Goal: Transaction & Acquisition: Book appointment/travel/reservation

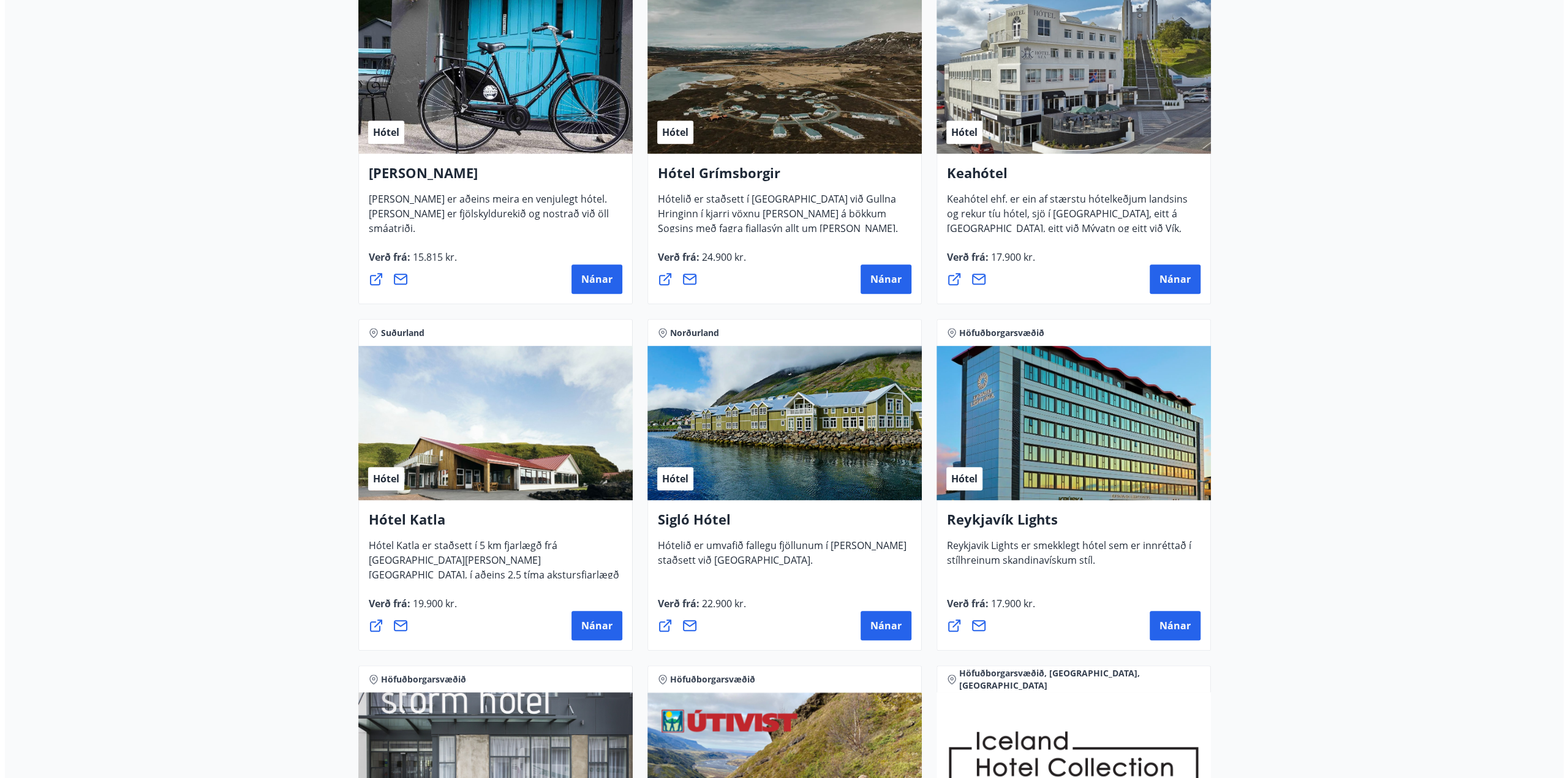
scroll to position [612, 0]
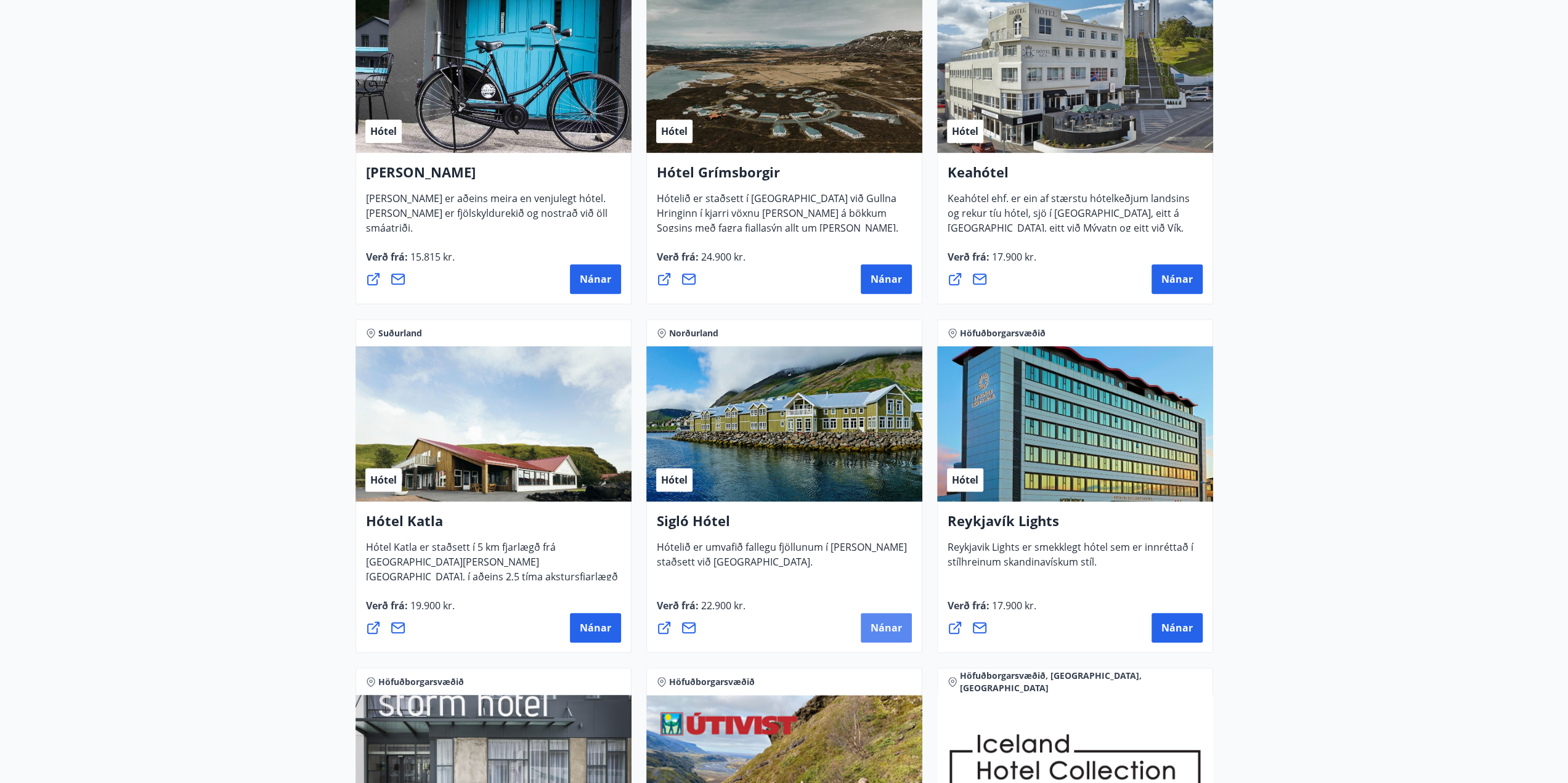
click at [892, 625] on span "Nánar" at bounding box center [886, 628] width 31 height 14
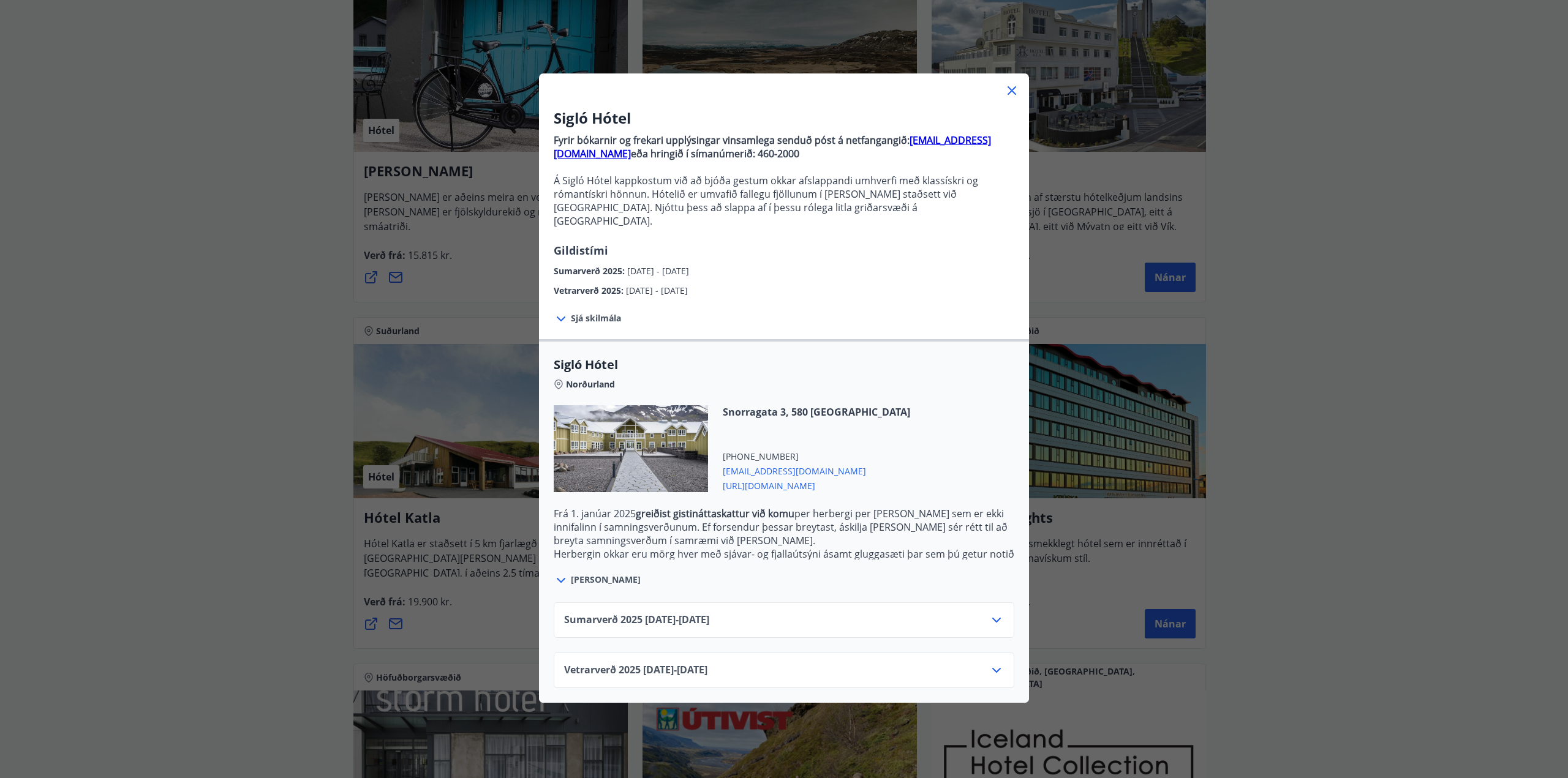
click at [587, 312] on span "Sjá skilmála" at bounding box center [595, 318] width 50 height 12
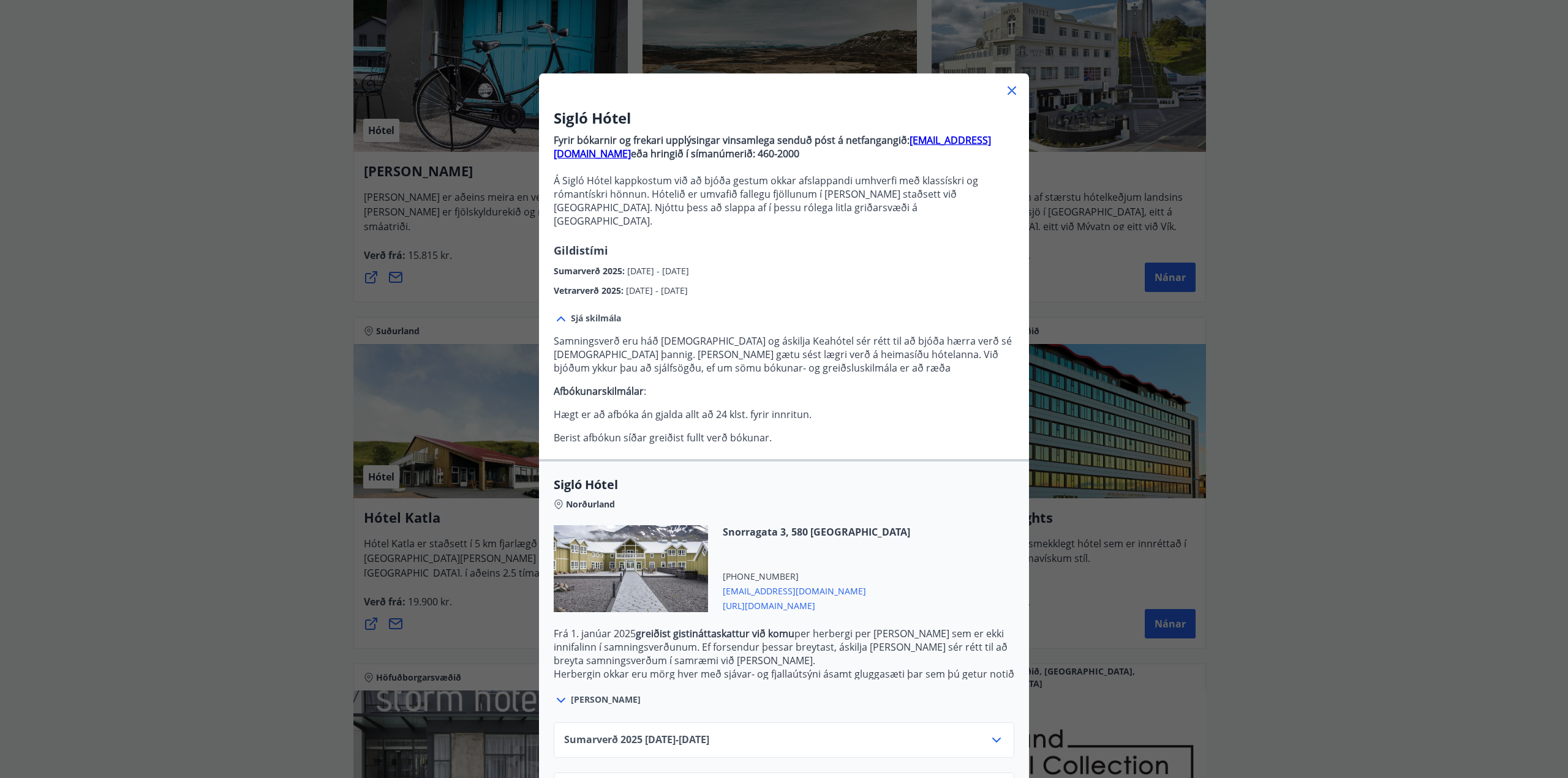
scroll to position [39, 0]
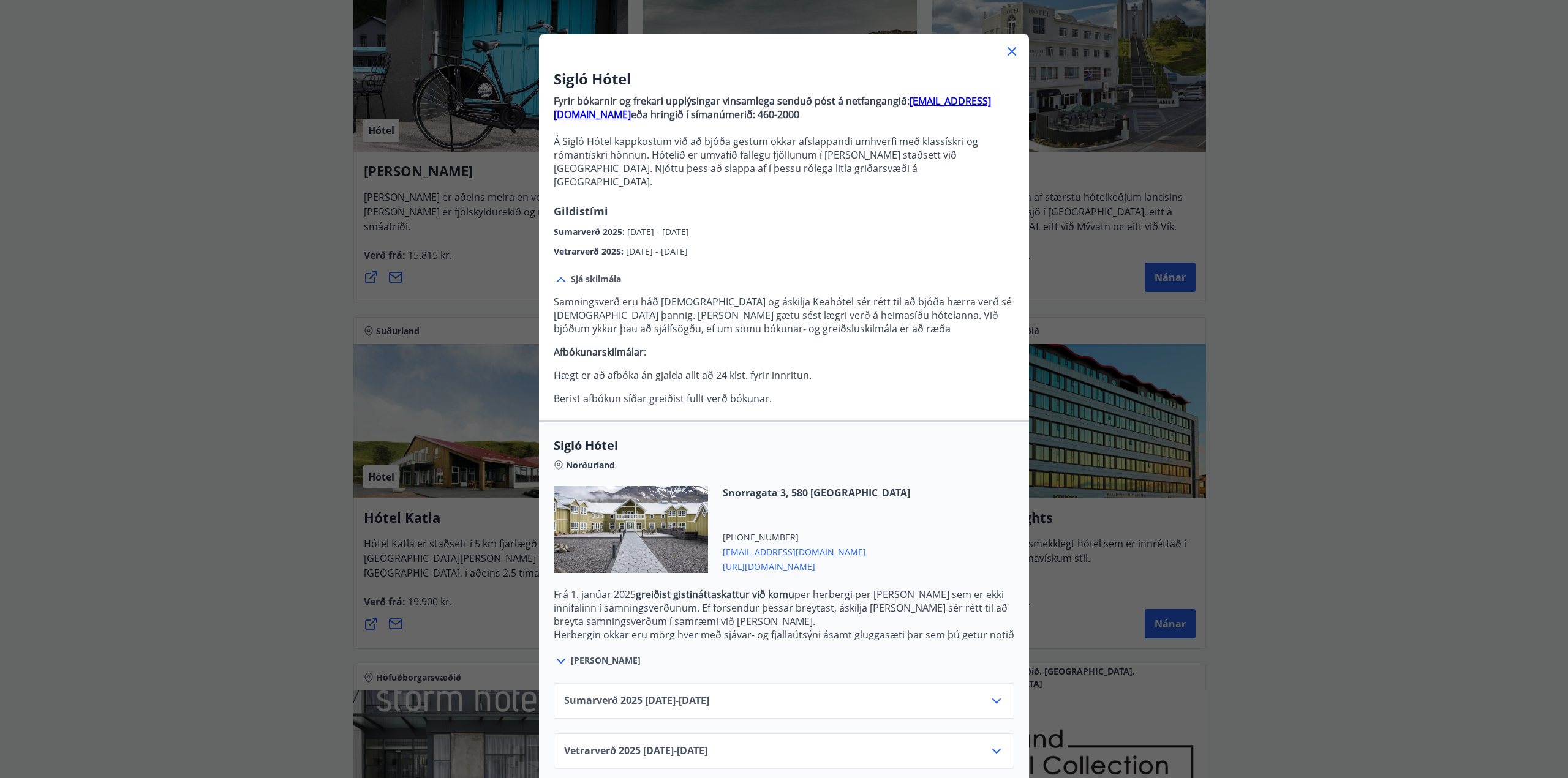
click at [1003, 684] on div "Sumarverð [PHONE_NUMBER][DATE] - [DATE]" at bounding box center [784, 701] width 460 height 36
click at [997, 694] on icon at bounding box center [997, 701] width 15 height 15
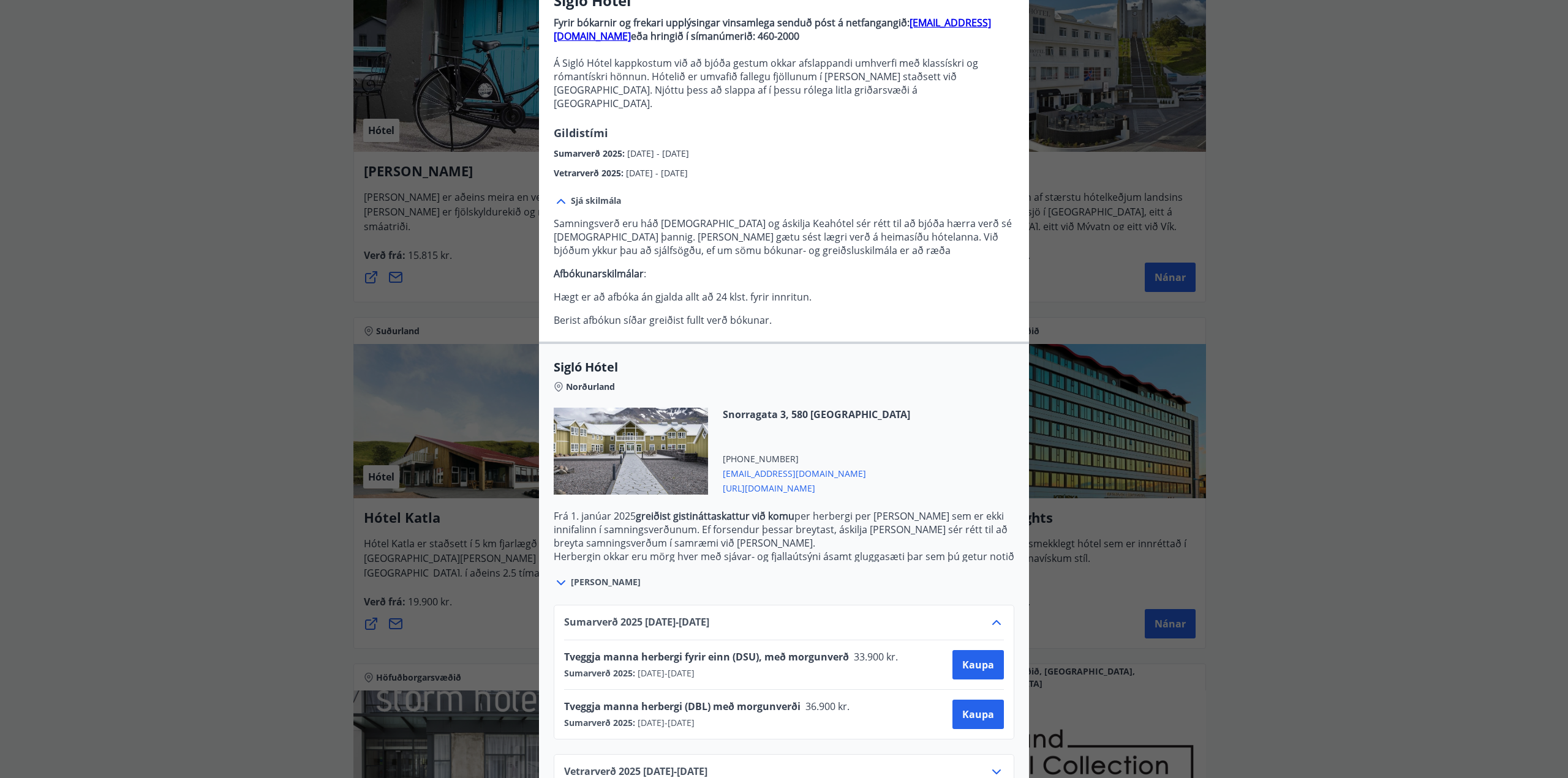
scroll to position [138, 0]
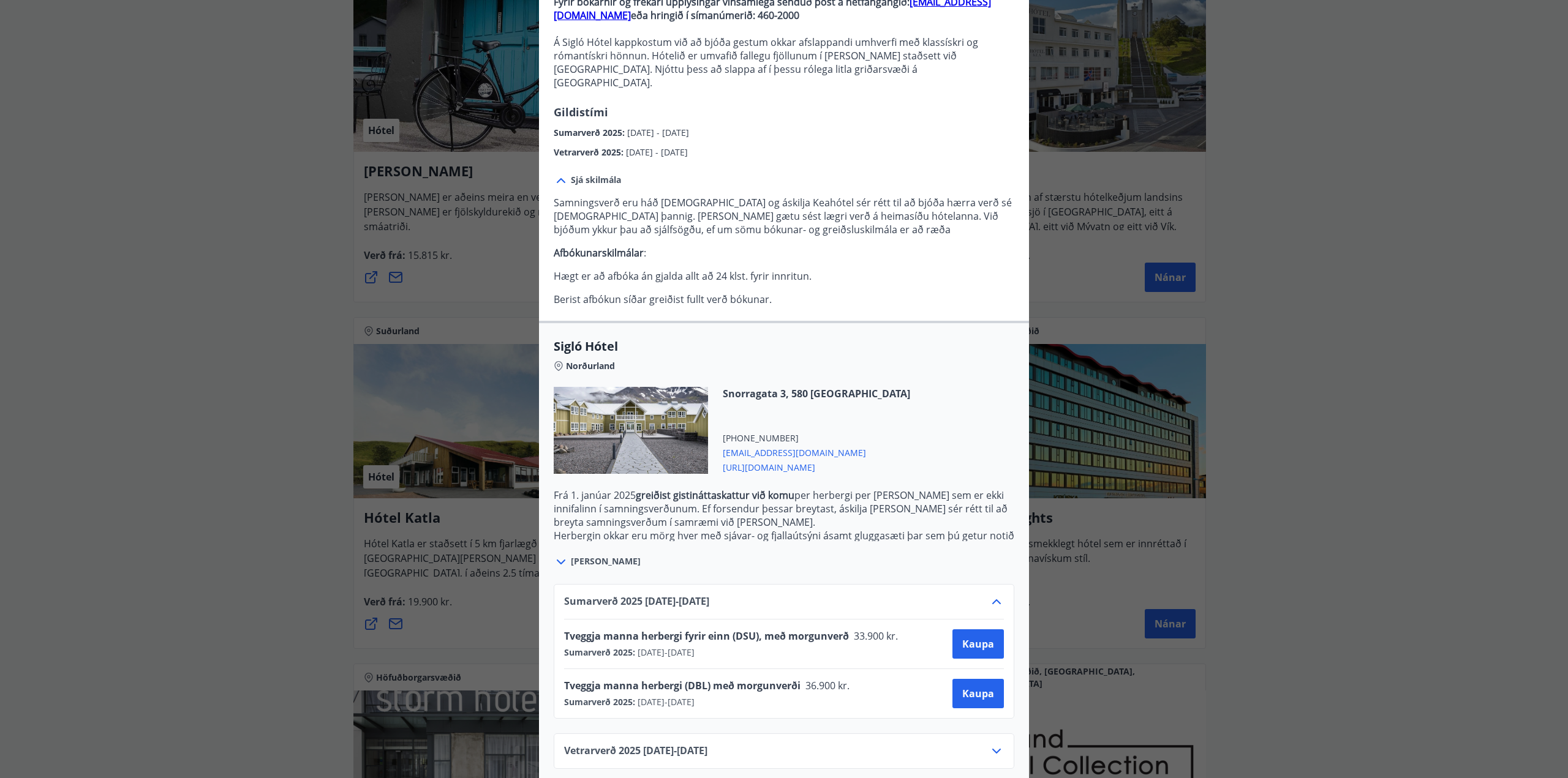
click at [989, 744] on icon at bounding box center [997, 751] width 15 height 15
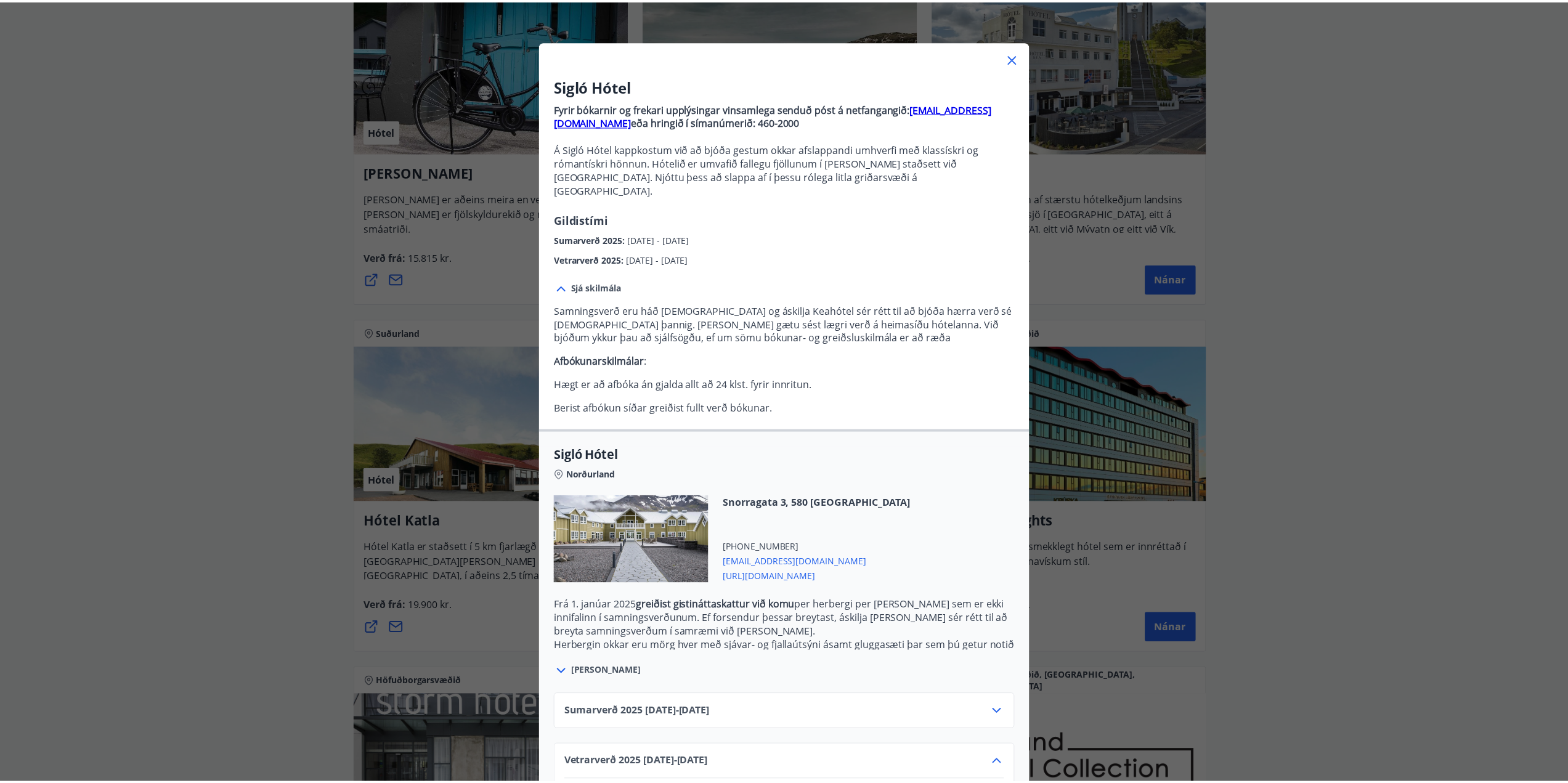
scroll to position [0, 0]
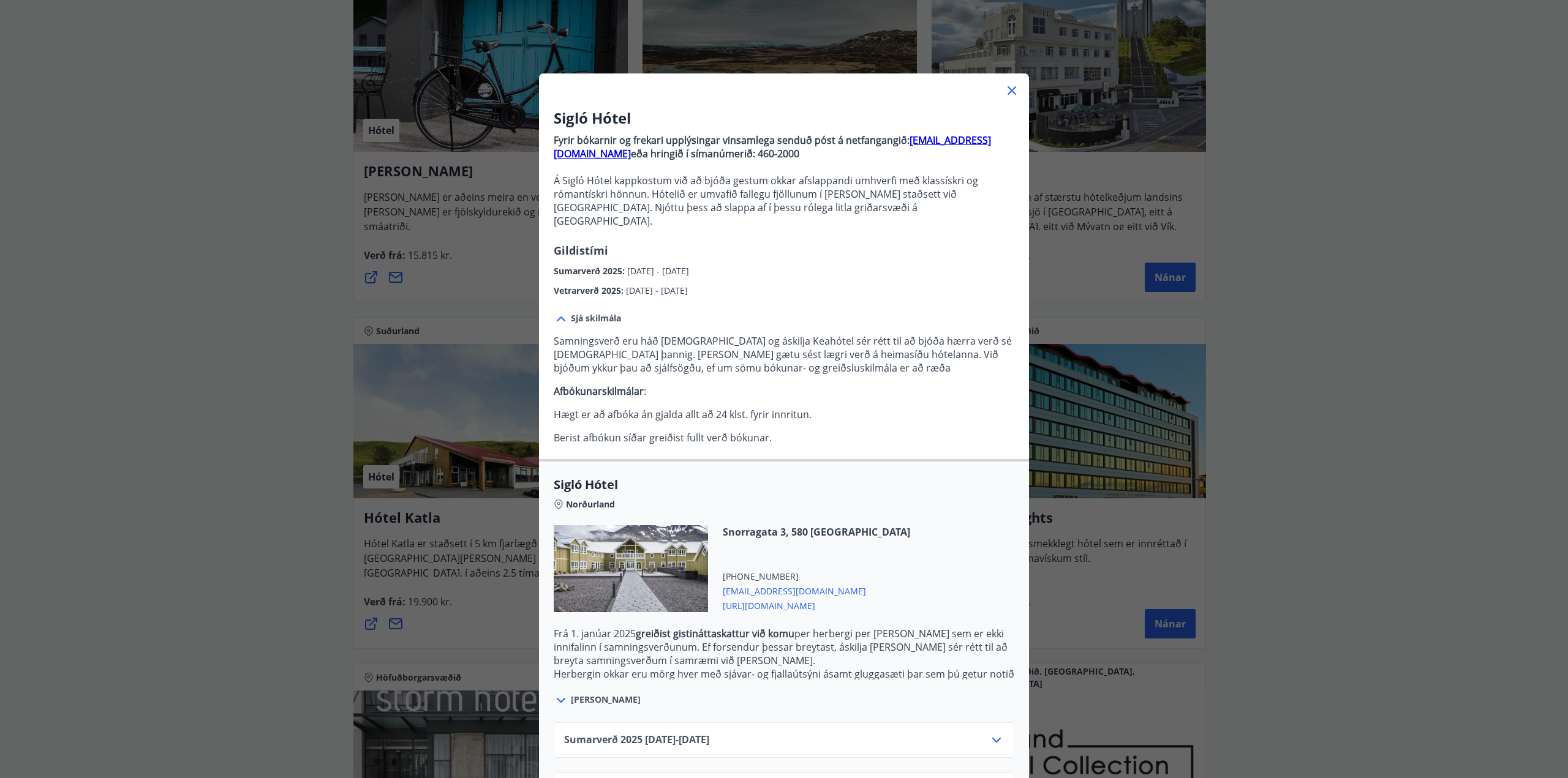
click at [1007, 89] on icon at bounding box center [1012, 90] width 15 height 15
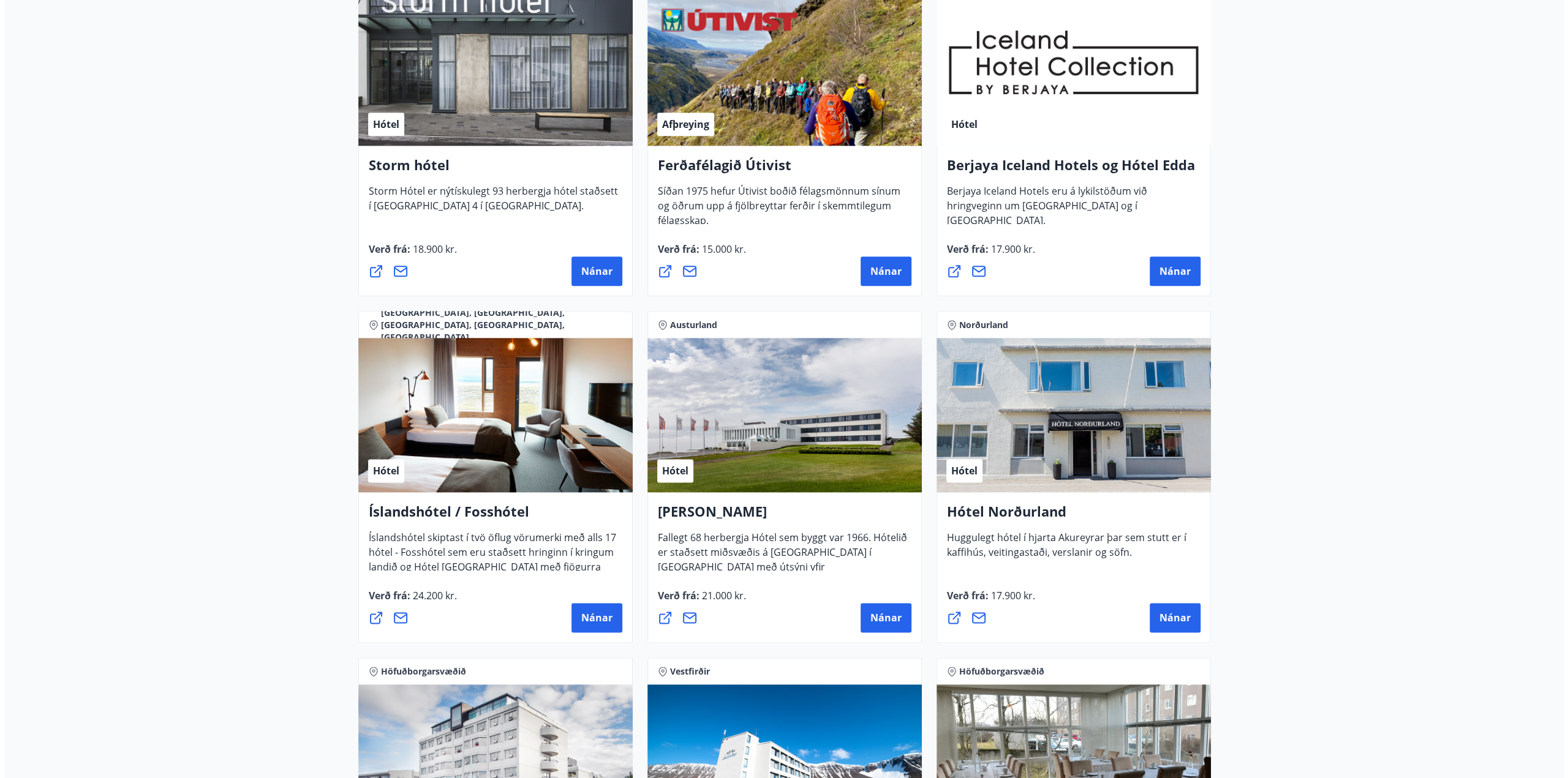
scroll to position [1347, 0]
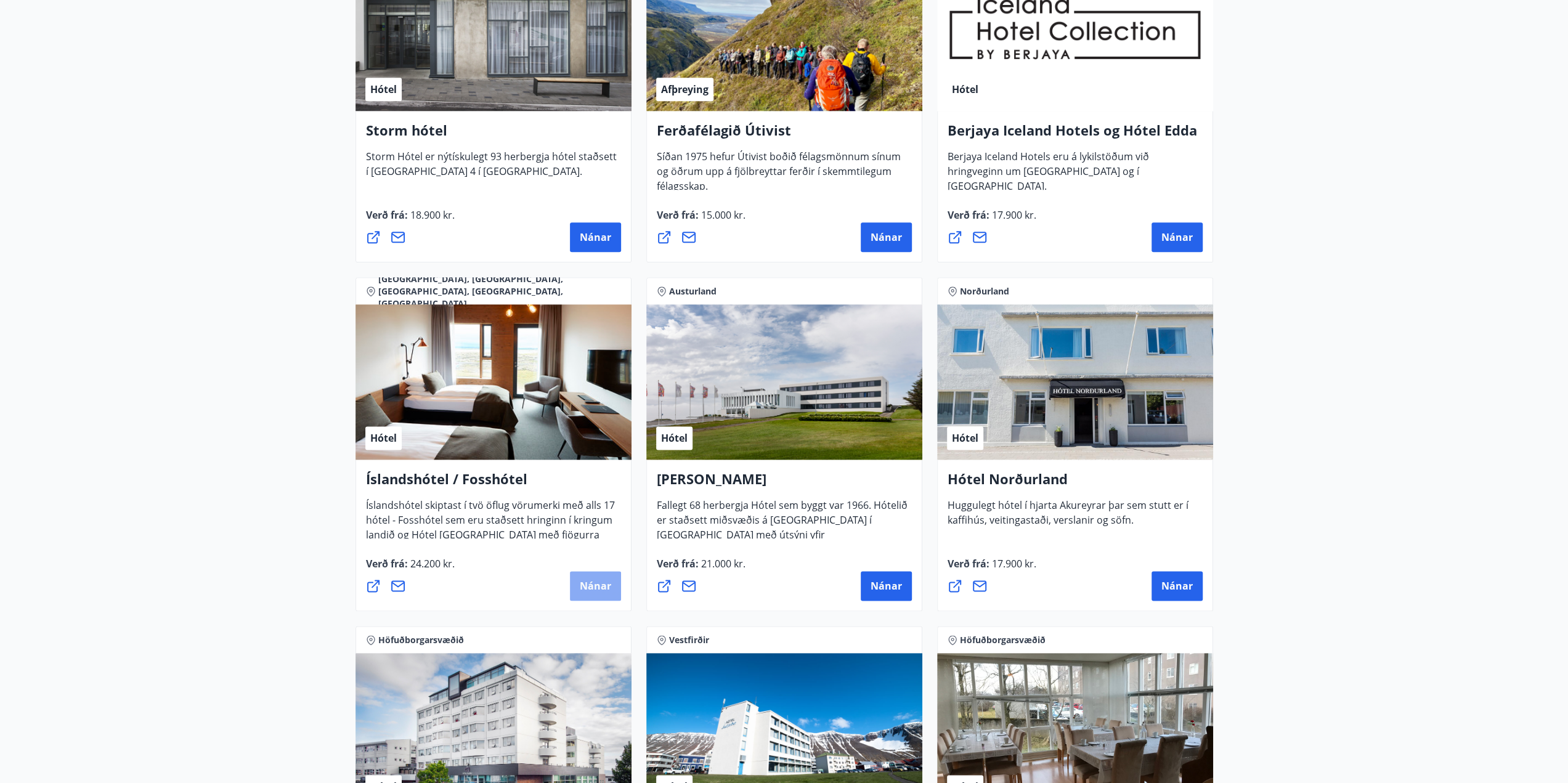
click at [598, 582] on span "Nánar" at bounding box center [596, 586] width 31 height 14
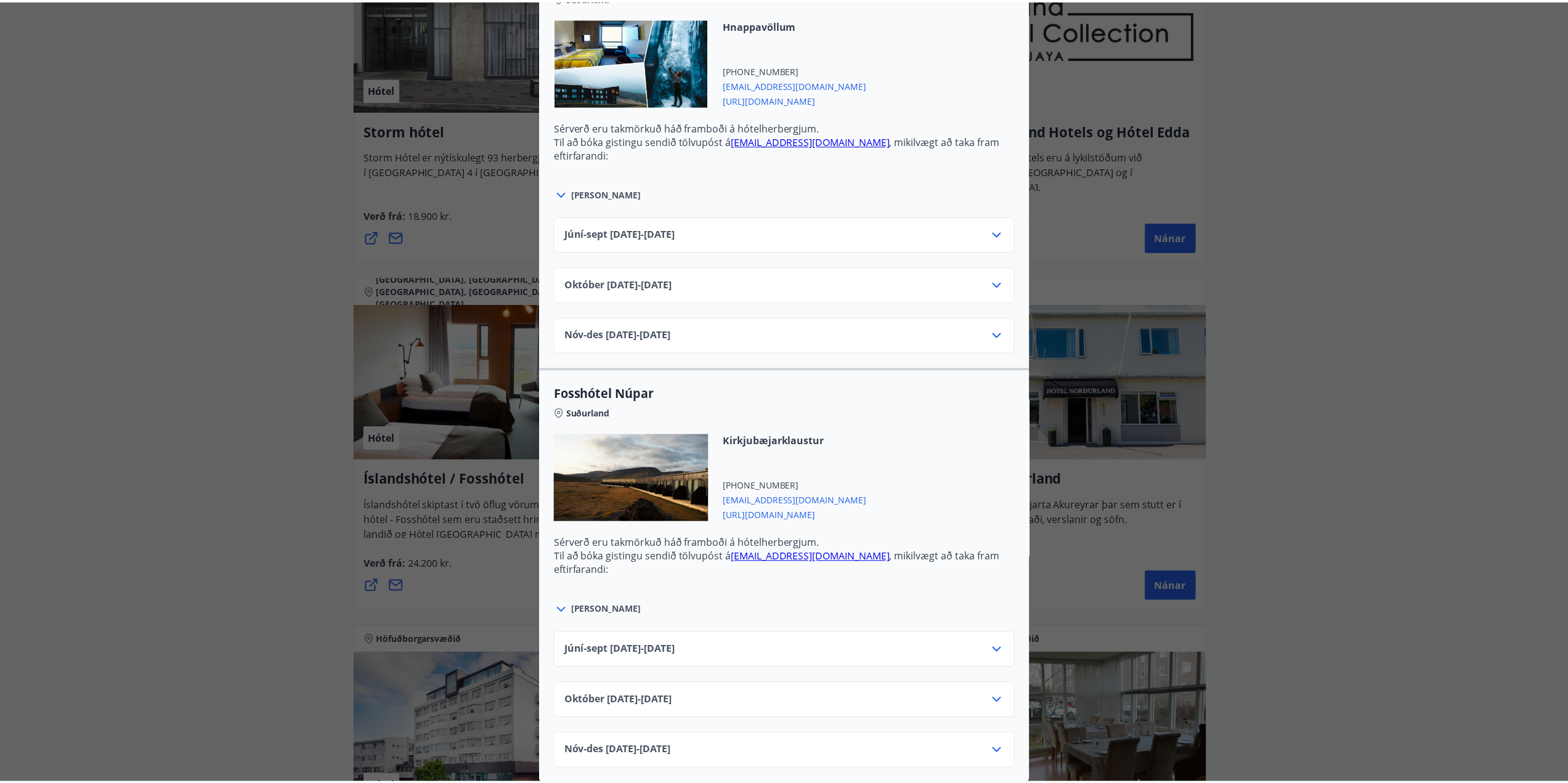
scroll to position [0, 0]
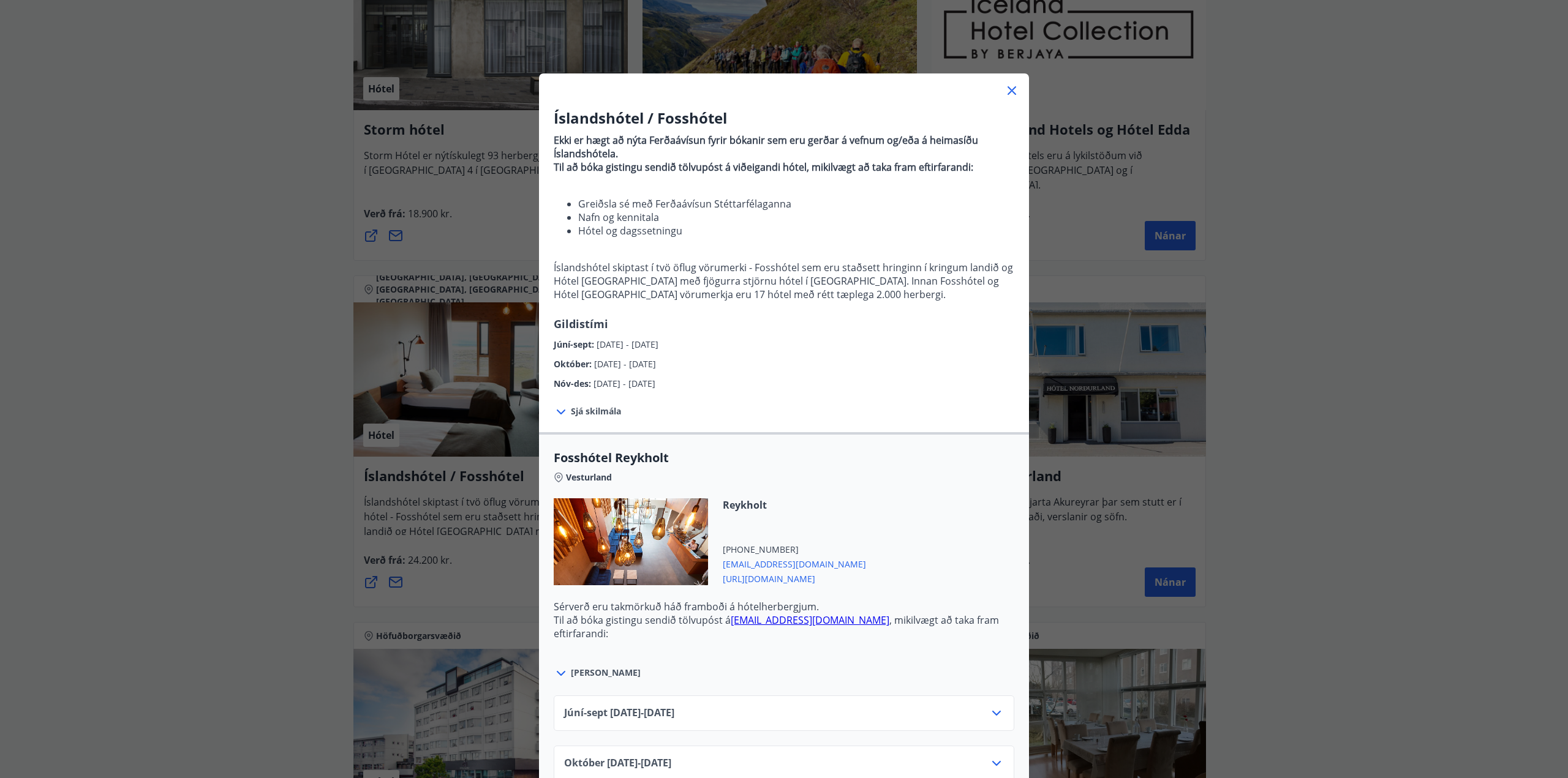
click at [1316, 261] on div "Íslandshótel / Fosshótel Ekki er hægt að nýta Ferðaávísun fyrir bókanir sem eru…" at bounding box center [784, 389] width 1568 height 778
click at [1345, 298] on div "Íslandshótel / Fosshótel Ekki er hægt að nýta Ferðaávísun fyrir bókanir sem eru…" at bounding box center [784, 389] width 1568 height 778
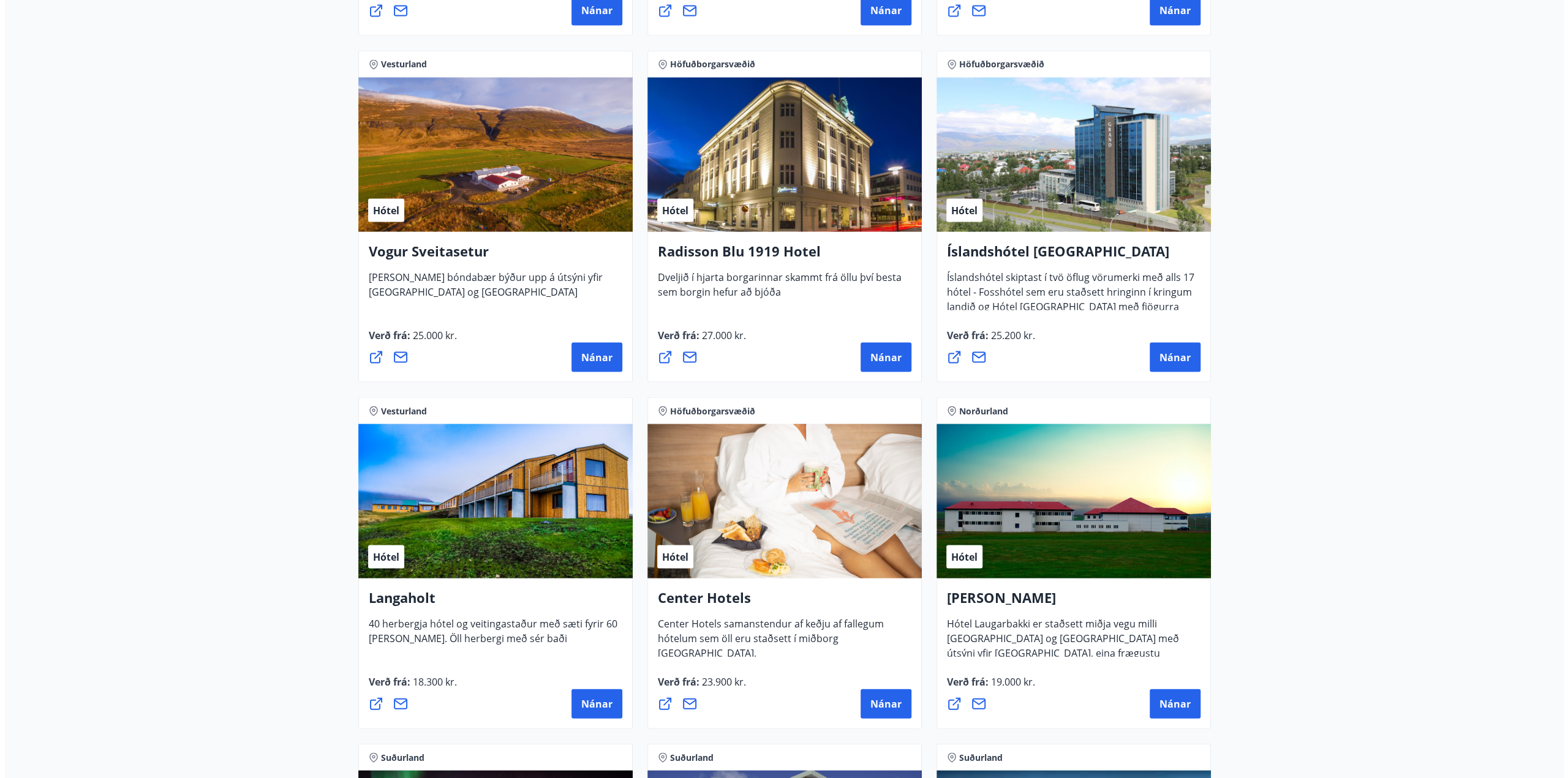
scroll to position [2327, 0]
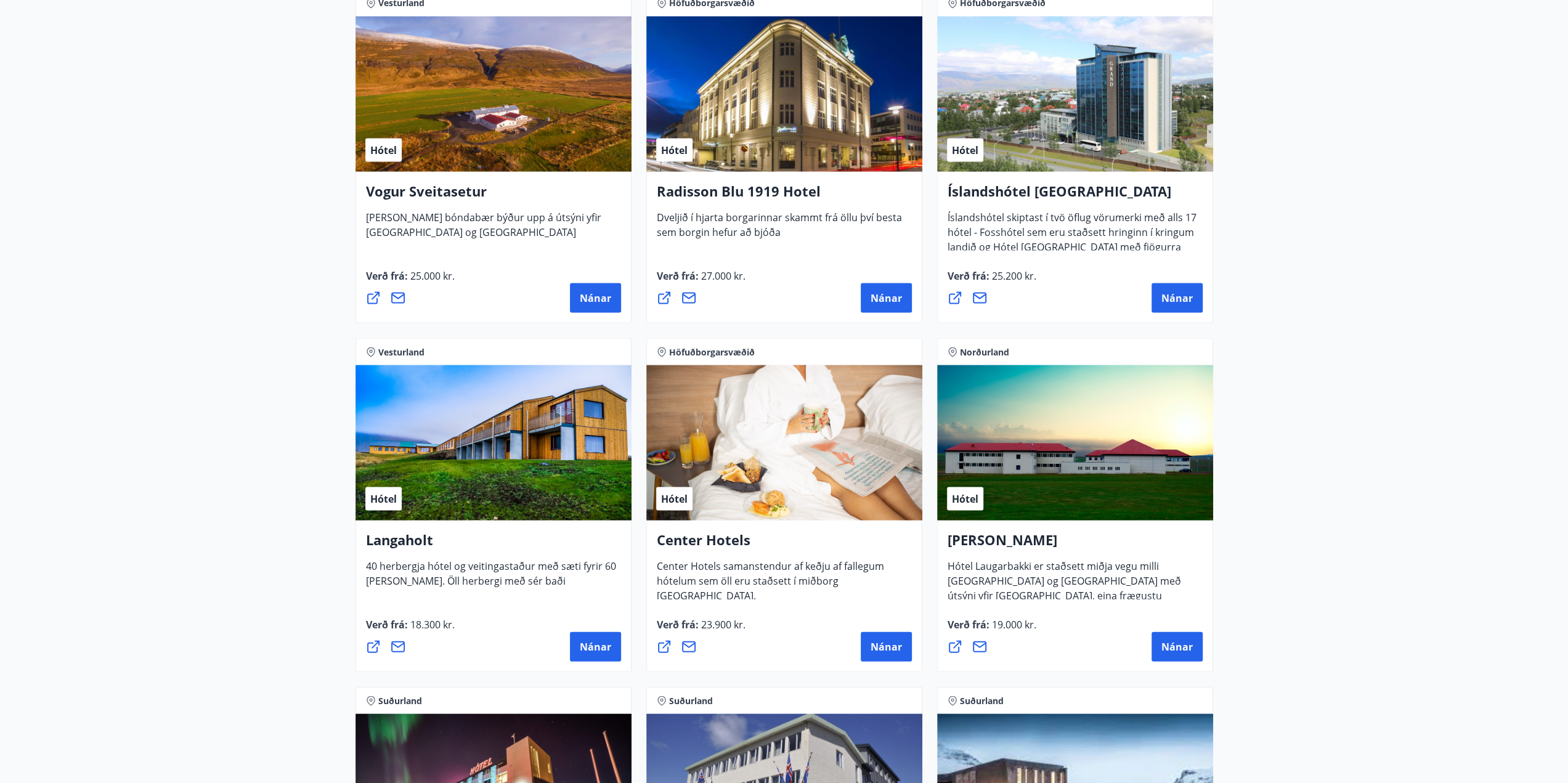
click at [396, 533] on h4 "Langaholt" at bounding box center [494, 544] width 255 height 28
click at [595, 642] on span "Nánar" at bounding box center [596, 646] width 31 height 14
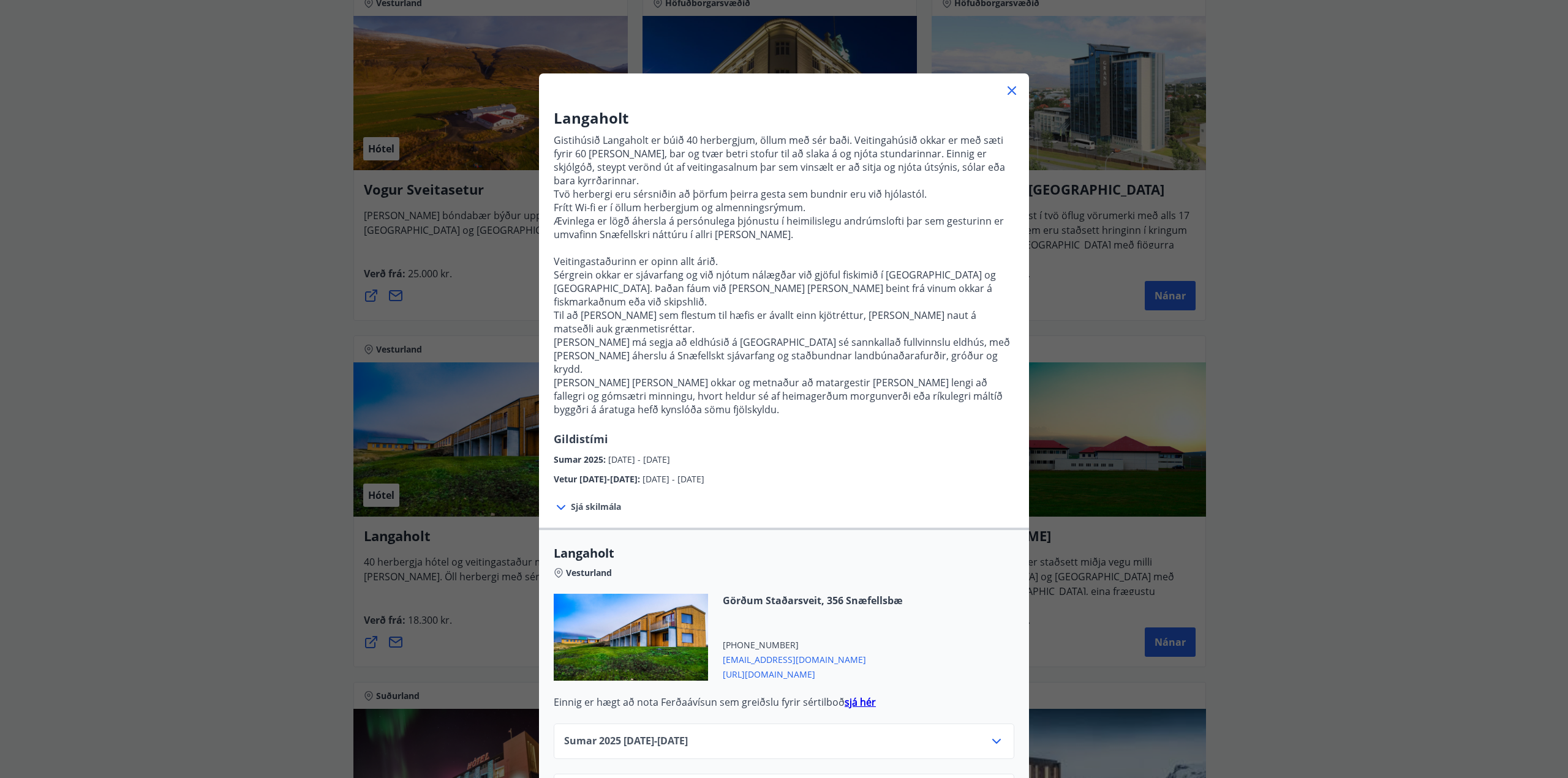
scroll to position [14, 0]
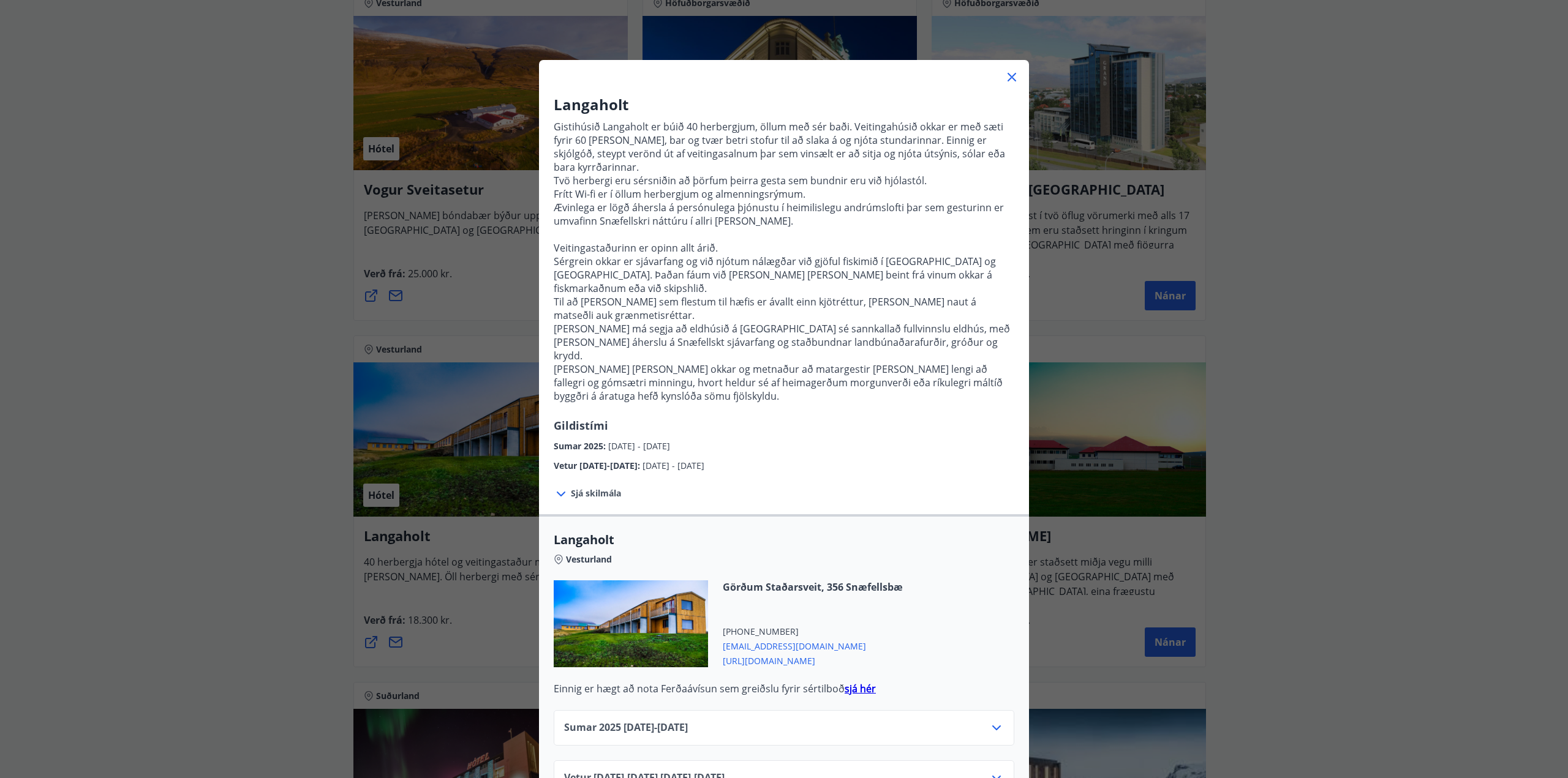
click at [992, 776] on icon at bounding box center [996, 779] width 8 height 5
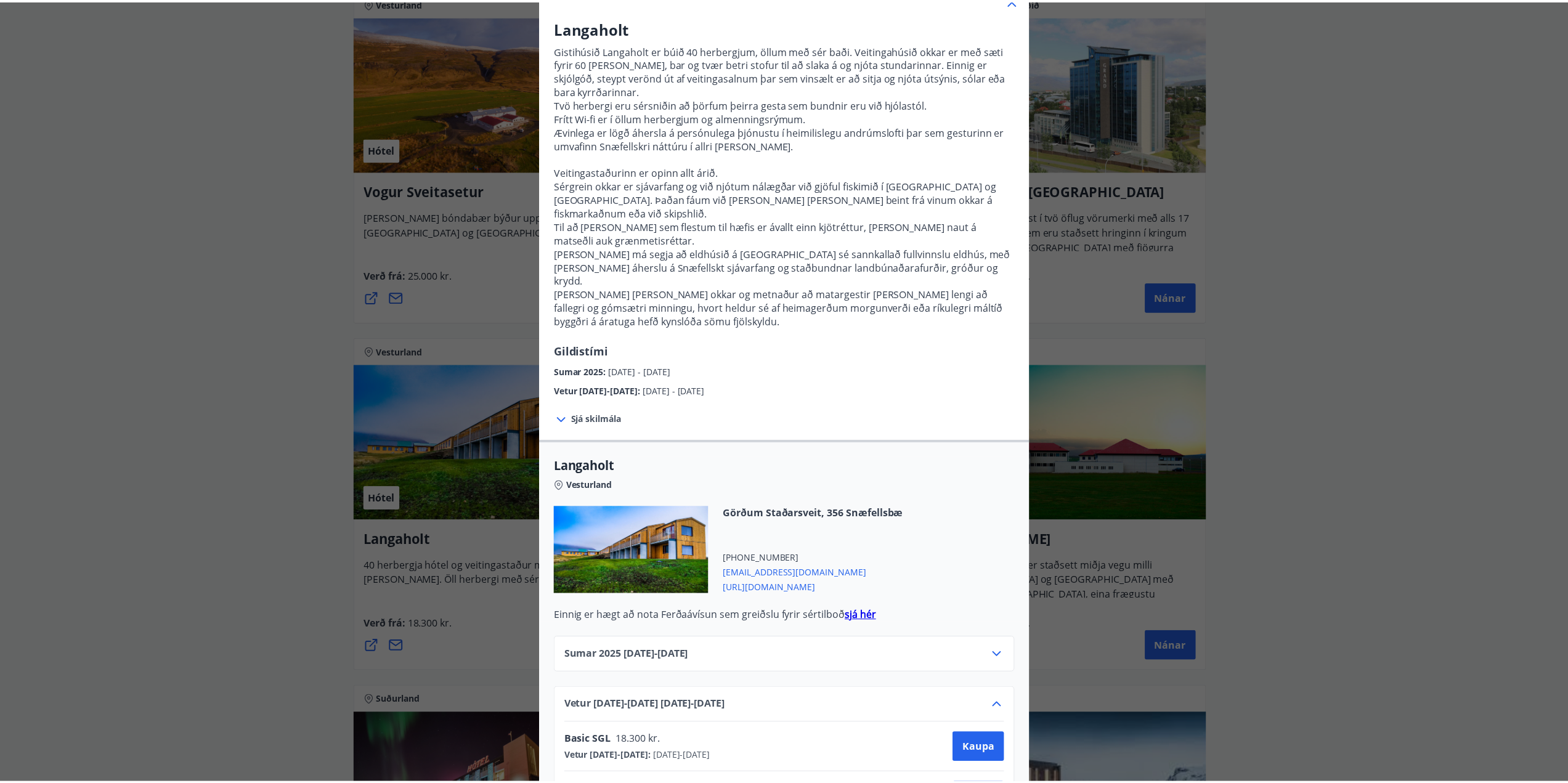
scroll to position [0, 0]
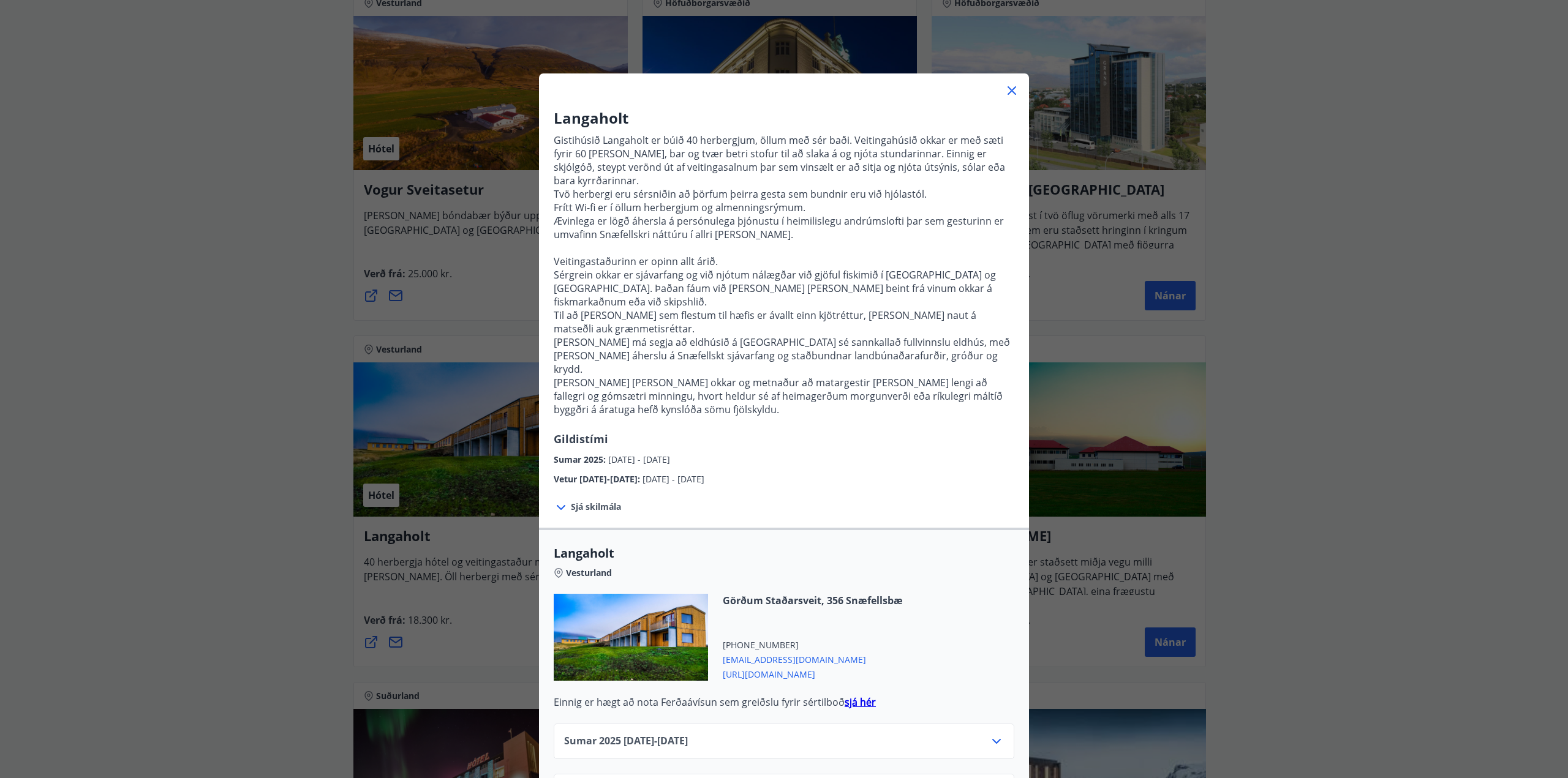
click at [1007, 89] on icon at bounding box center [1012, 90] width 15 height 15
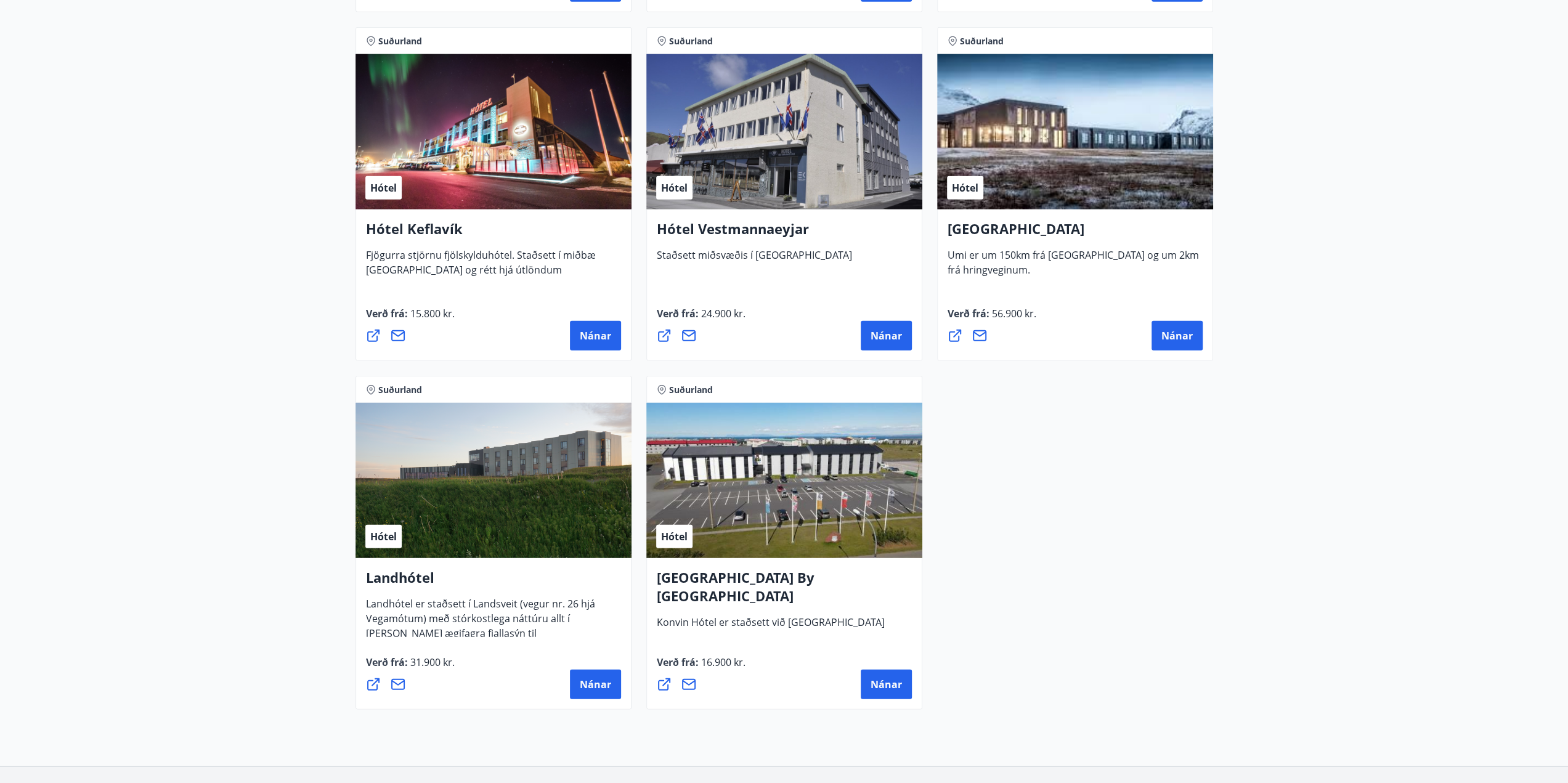
scroll to position [3019, 0]
